Goal: Use online tool/utility: Utilize a website feature to perform a specific function

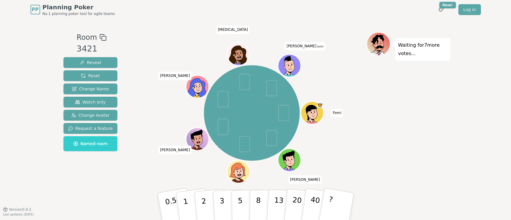
click at [290, 65] on icon at bounding box center [290, 65] width 22 height 2
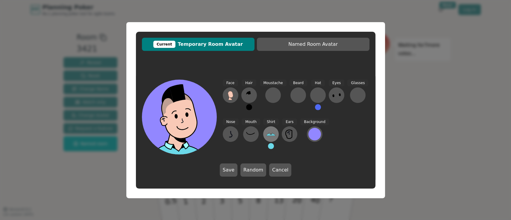
click at [271, 133] on icon at bounding box center [271, 134] width 10 height 10
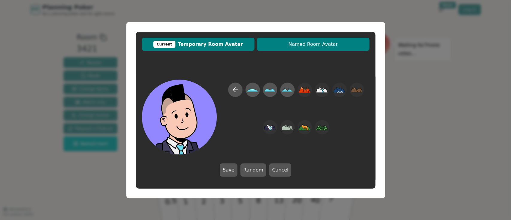
click at [302, 49] on button "Named Room Avatar" at bounding box center [313, 44] width 113 height 13
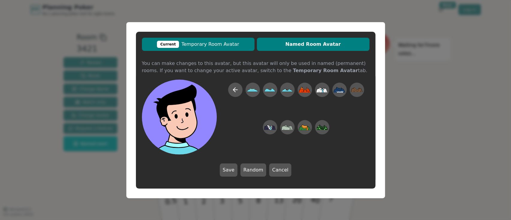
click at [216, 47] on span "Current Temporary Room Avatar" at bounding box center [198, 44] width 107 height 7
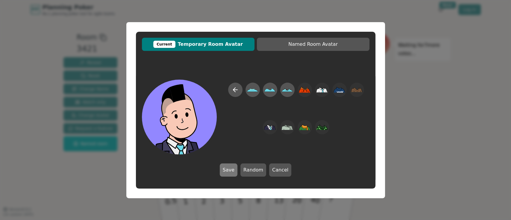
click at [228, 173] on button "Save" at bounding box center [229, 170] width 18 height 13
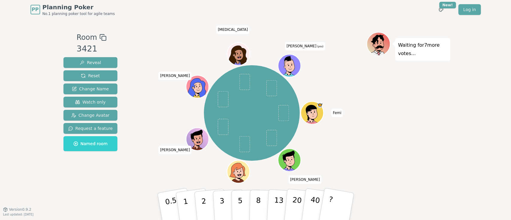
click at [291, 70] on icon at bounding box center [290, 70] width 11 height 4
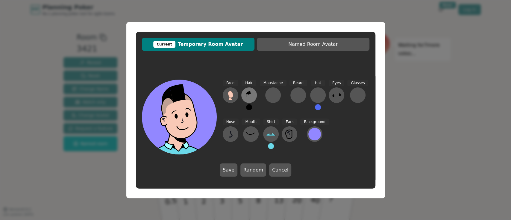
click at [245, 96] on icon at bounding box center [249, 95] width 10 height 10
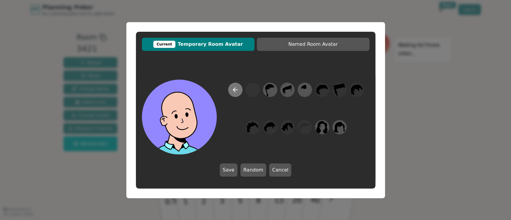
click at [235, 93] on button at bounding box center [235, 90] width 14 height 14
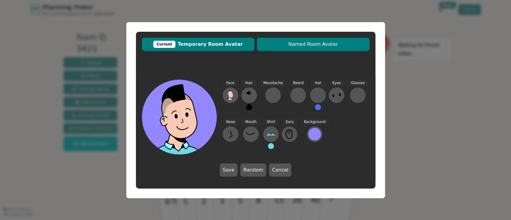
click at [311, 48] on button "Named Room Avatar" at bounding box center [313, 44] width 113 height 13
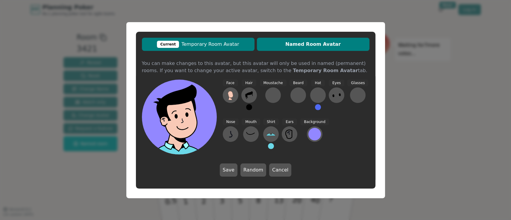
click at [211, 47] on span "Current Temporary Room Avatar" at bounding box center [198, 44] width 107 height 7
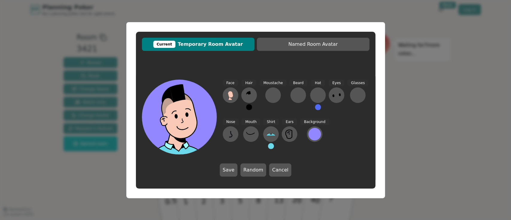
click at [424, 84] on div "Current Temporary Room Avatar Named Room Avatar Face Hair Moustache [PERSON_NAM…" at bounding box center [255, 110] width 511 height 220
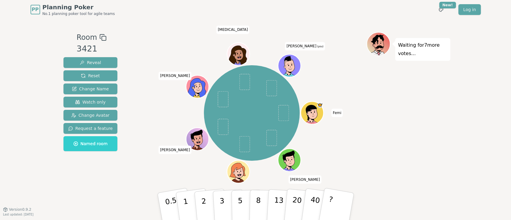
click at [372, 43] on icon at bounding box center [379, 43] width 23 height 2
click at [292, 64] on icon at bounding box center [290, 65] width 22 height 2
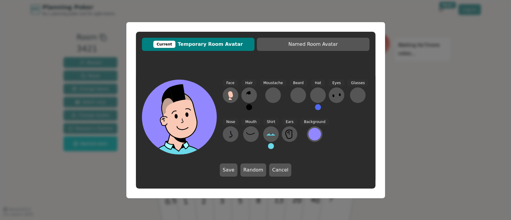
click at [172, 43] on div "Current" at bounding box center [164, 44] width 22 height 7
click at [273, 171] on button "Cancel" at bounding box center [280, 170] width 22 height 13
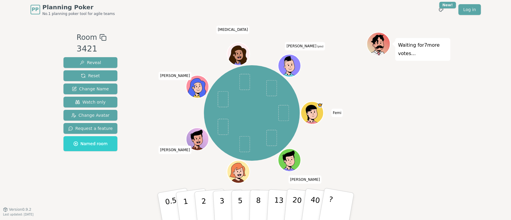
click at [290, 71] on icon at bounding box center [290, 70] width 11 height 4
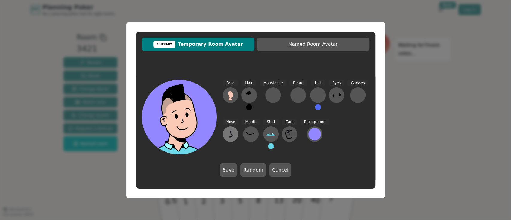
click at [234, 136] on icon at bounding box center [231, 134] width 10 height 10
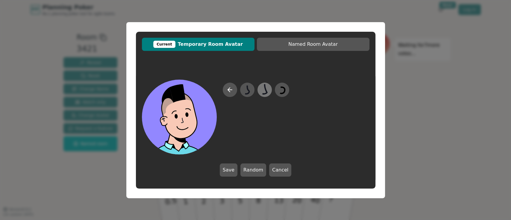
click at [265, 94] on icon at bounding box center [265, 89] width 4 height 10
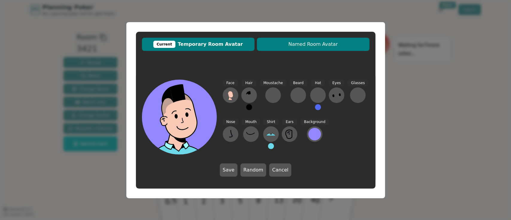
click at [284, 50] on button "Named Room Avatar" at bounding box center [313, 44] width 113 height 13
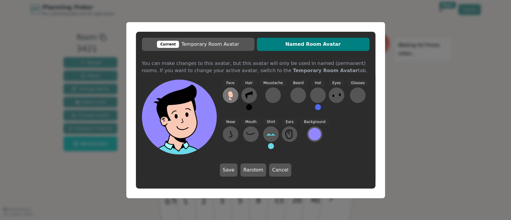
click at [228, 99] on icon at bounding box center [231, 95] width 10 height 10
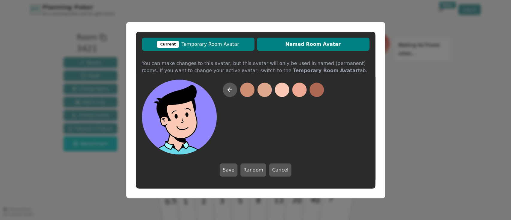
click at [211, 46] on span "Current Temporary Room Avatar" at bounding box center [198, 44] width 107 height 7
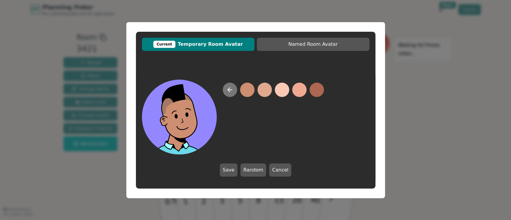
click at [230, 88] on icon at bounding box center [229, 90] width 2 height 4
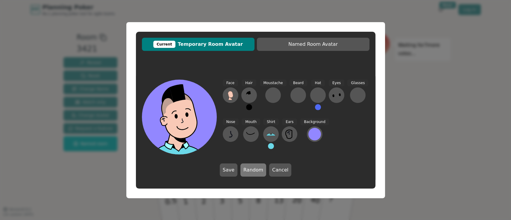
click at [246, 169] on button "Random" at bounding box center [253, 170] width 26 height 13
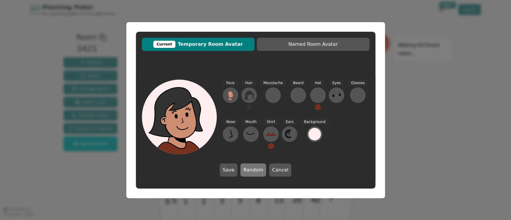
click at [246, 169] on button "Random" at bounding box center [253, 170] width 26 height 13
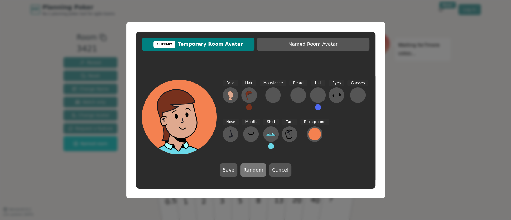
click at [246, 169] on button "Random" at bounding box center [253, 170] width 26 height 13
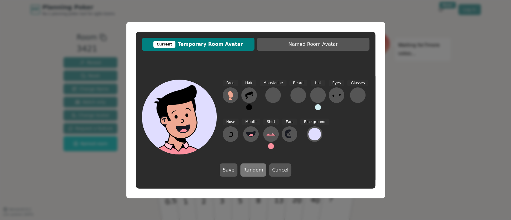
click at [246, 169] on button "Random" at bounding box center [253, 170] width 26 height 13
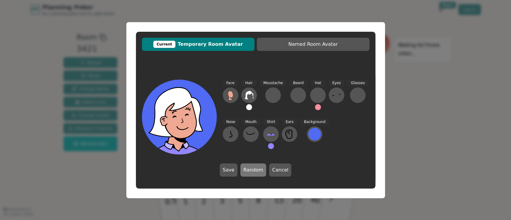
click at [246, 169] on button "Random" at bounding box center [253, 170] width 26 height 13
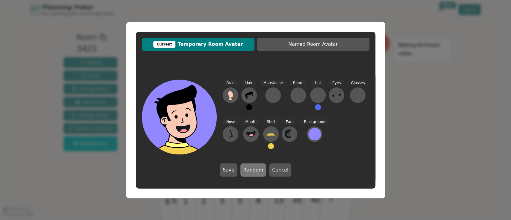
click at [246, 169] on button "Random" at bounding box center [253, 170] width 26 height 13
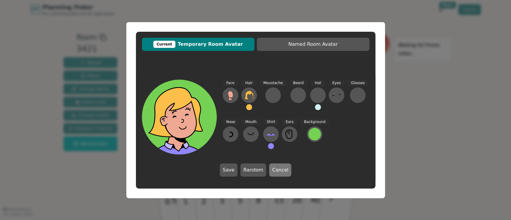
click at [277, 167] on button "Cancel" at bounding box center [280, 170] width 22 height 13
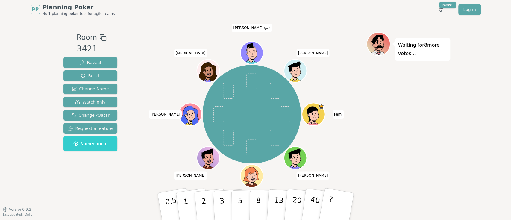
click at [249, 49] on icon at bounding box center [251, 49] width 22 height 13
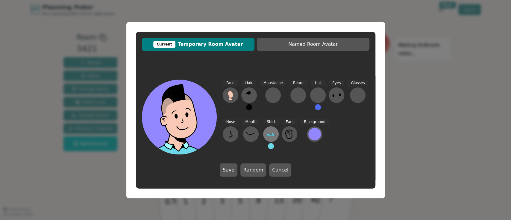
click at [271, 128] on button at bounding box center [271, 134] width 16 height 16
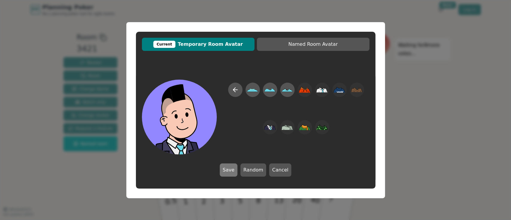
click at [232, 174] on button "Save" at bounding box center [229, 170] width 18 height 13
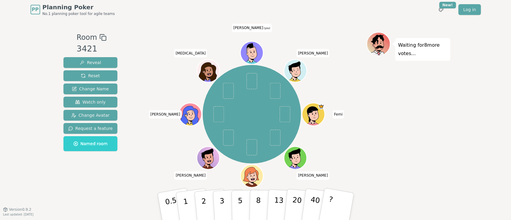
click at [250, 55] on icon at bounding box center [252, 57] width 11 height 4
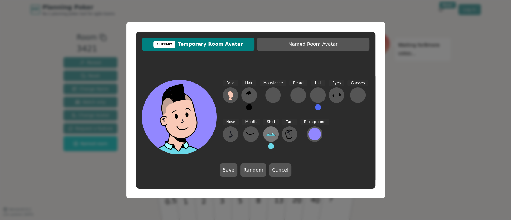
click at [266, 132] on icon at bounding box center [271, 134] width 10 height 10
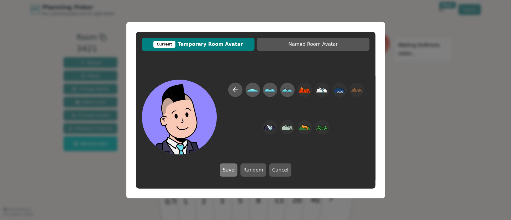
click at [227, 170] on button "Save" at bounding box center [229, 170] width 18 height 13
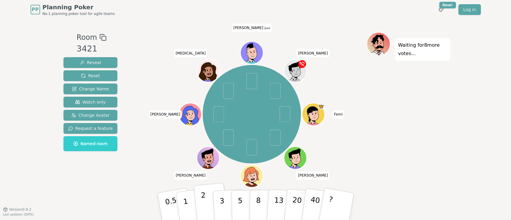
click at [210, 216] on button "2" at bounding box center [210, 207] width 34 height 48
click at [248, 56] on icon at bounding box center [252, 57] width 11 height 4
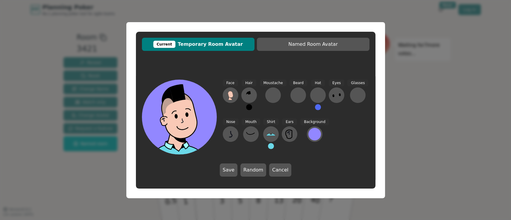
click at [186, 43] on span "Current Temporary Room Avatar" at bounding box center [198, 44] width 107 height 7
click at [272, 135] on icon at bounding box center [271, 135] width 9 height 2
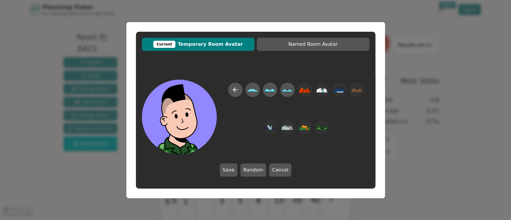
click at [412, 95] on div "Current Temporary Room Avatar Named Room Avatar Save Random Cancel" at bounding box center [255, 110] width 511 height 220
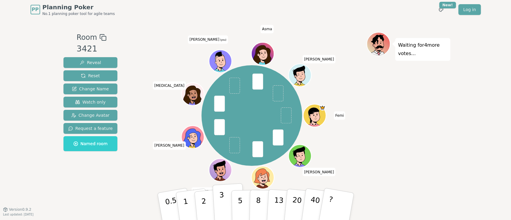
click at [223, 202] on p "3" at bounding box center [222, 207] width 7 height 33
